Goal: Check status: Check status

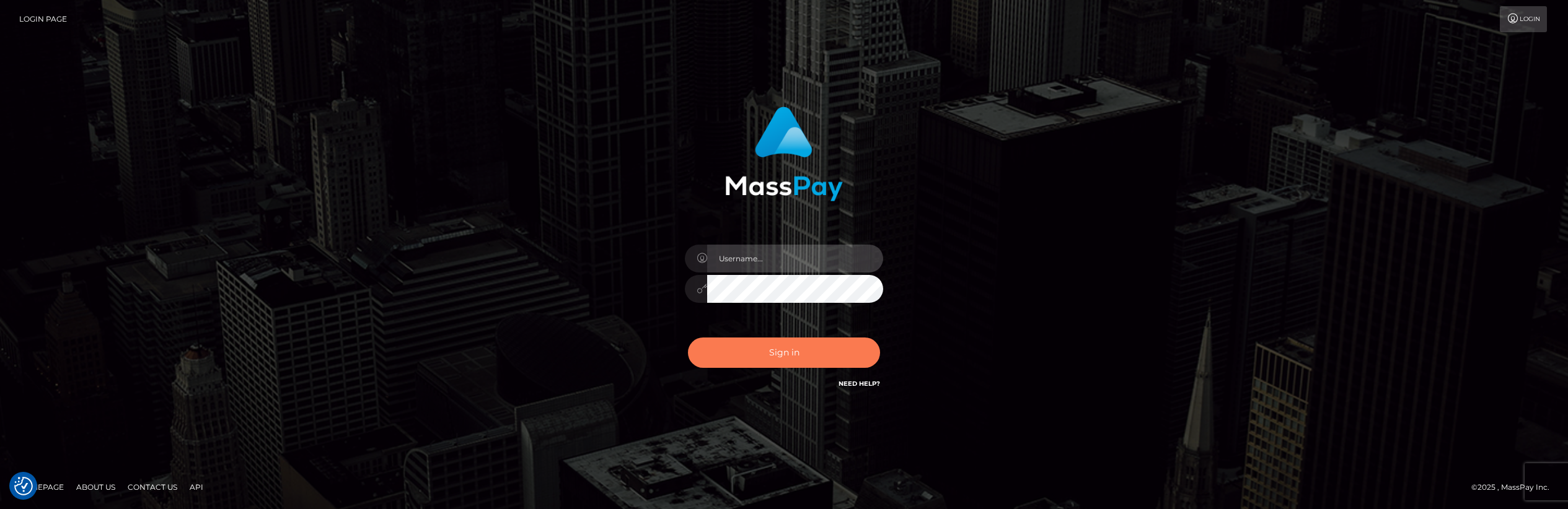
type input "Dikla Silver"
click at [799, 355] on button "Sign in" at bounding box center [784, 353] width 192 height 31
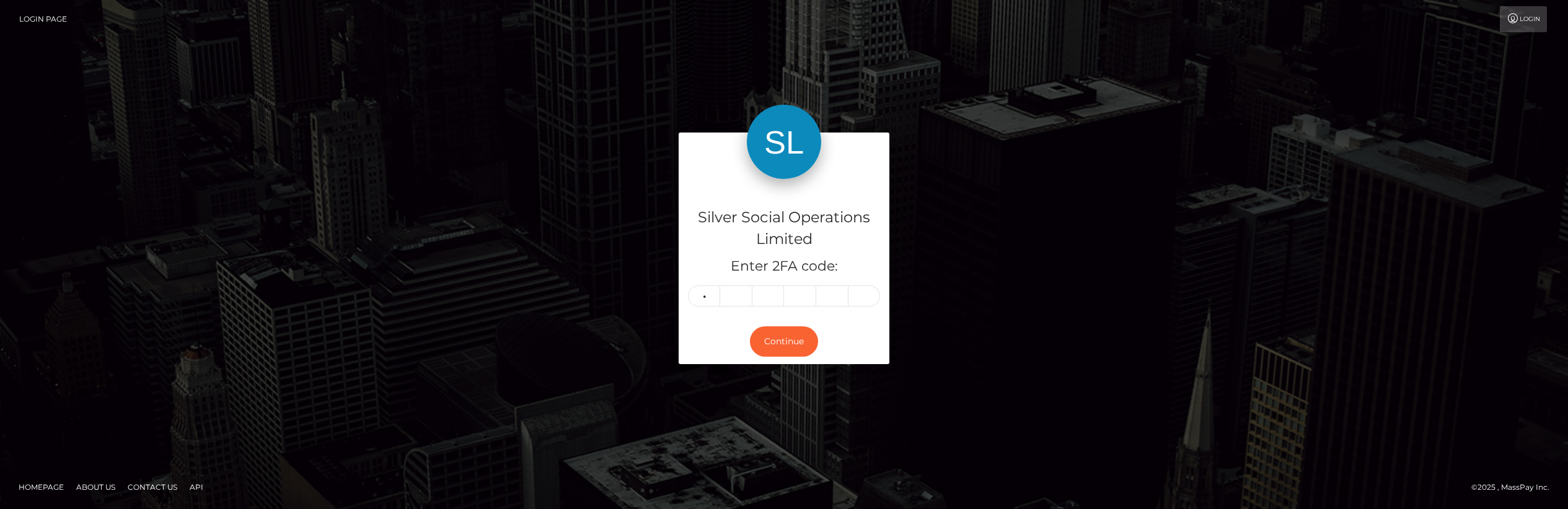
type input "3"
type input "8"
type input "4"
type input "7"
type input "0"
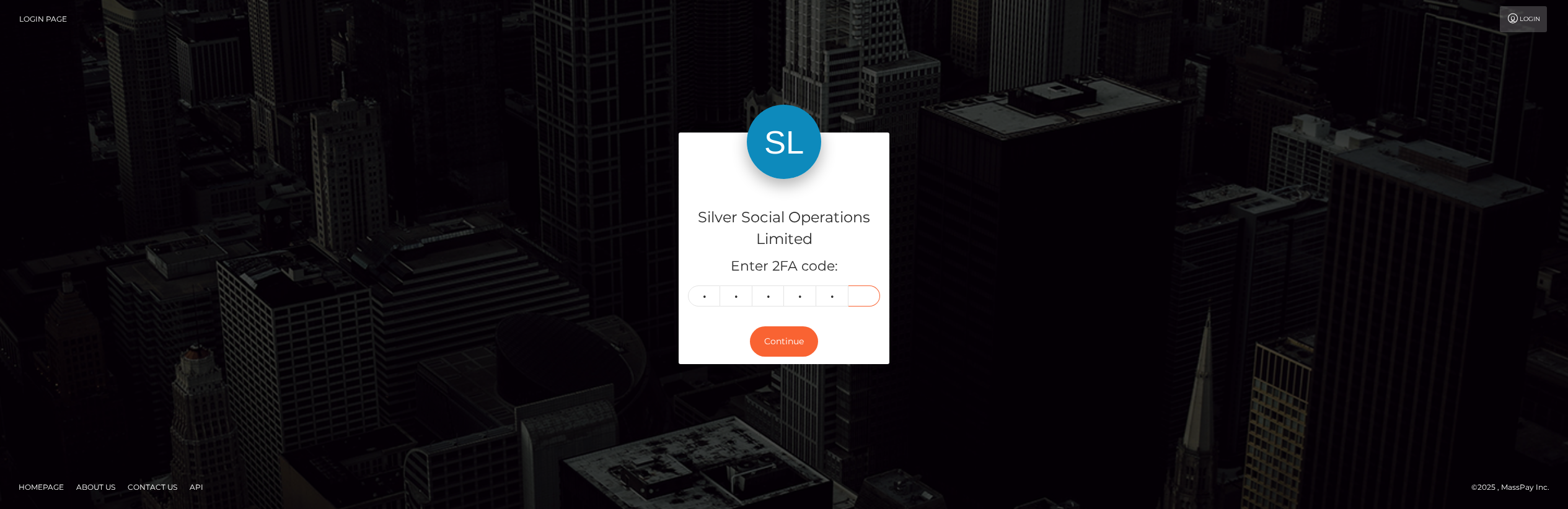
type input "9"
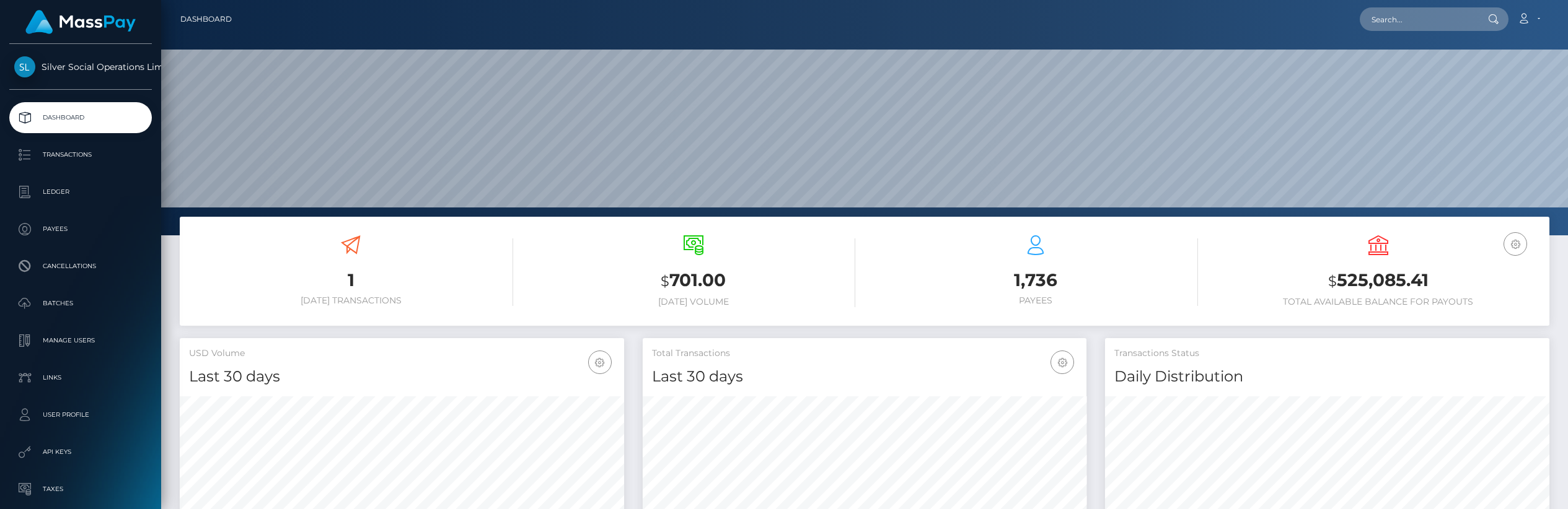
scroll to position [220, 444]
click at [1416, 280] on h3 "$ 525,085.41" at bounding box center [1379, 281] width 324 height 26
copy h3 "525,085.41"
click at [1423, 282] on h3 "$ 525,085.41" at bounding box center [1379, 281] width 324 height 26
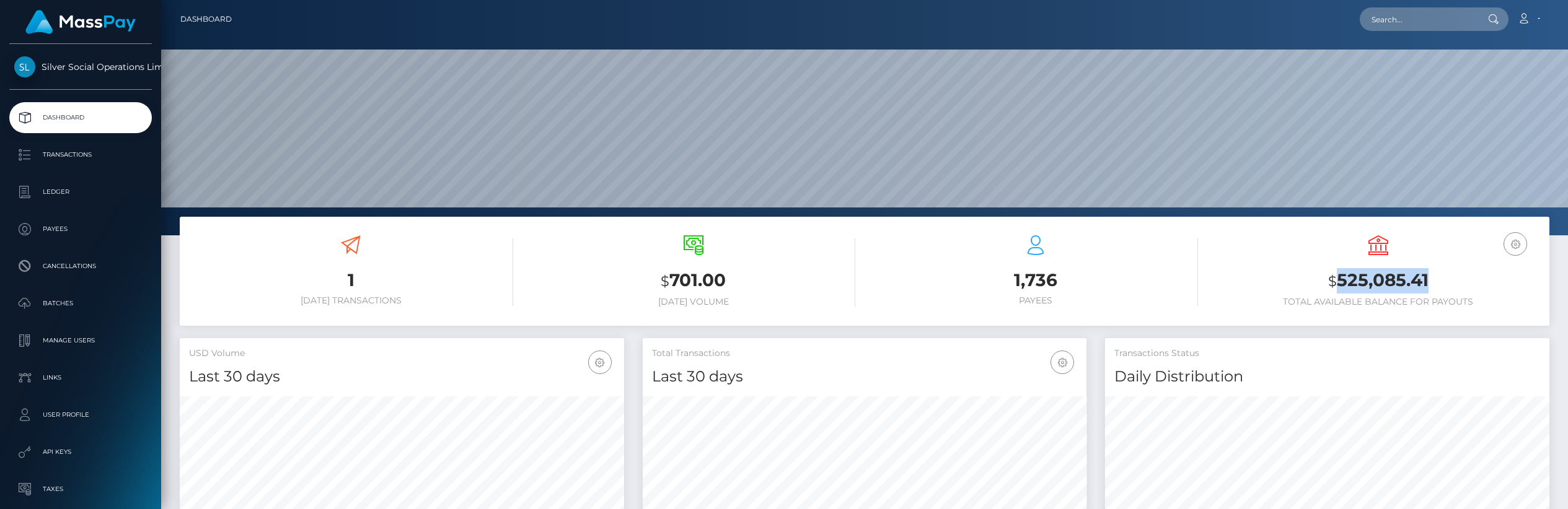
click at [1423, 282] on h3 "$ 525,085.41" at bounding box center [1379, 281] width 324 height 26
